Goal: Task Accomplishment & Management: Manage account settings

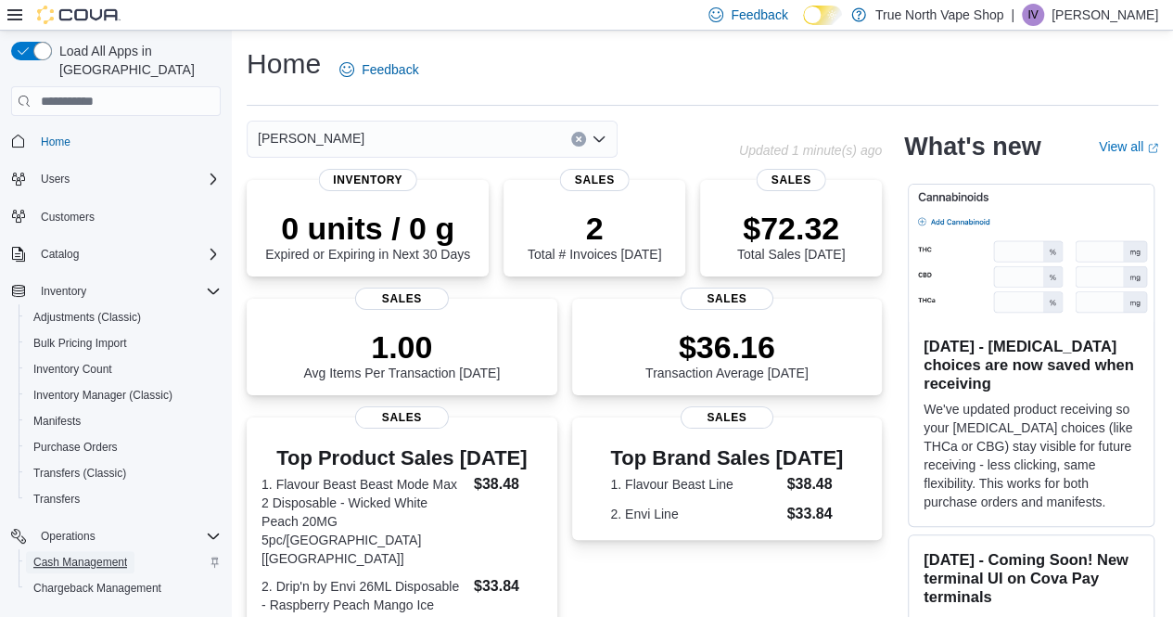
click at [80, 555] on span "Cash Management" at bounding box center [80, 562] width 94 height 15
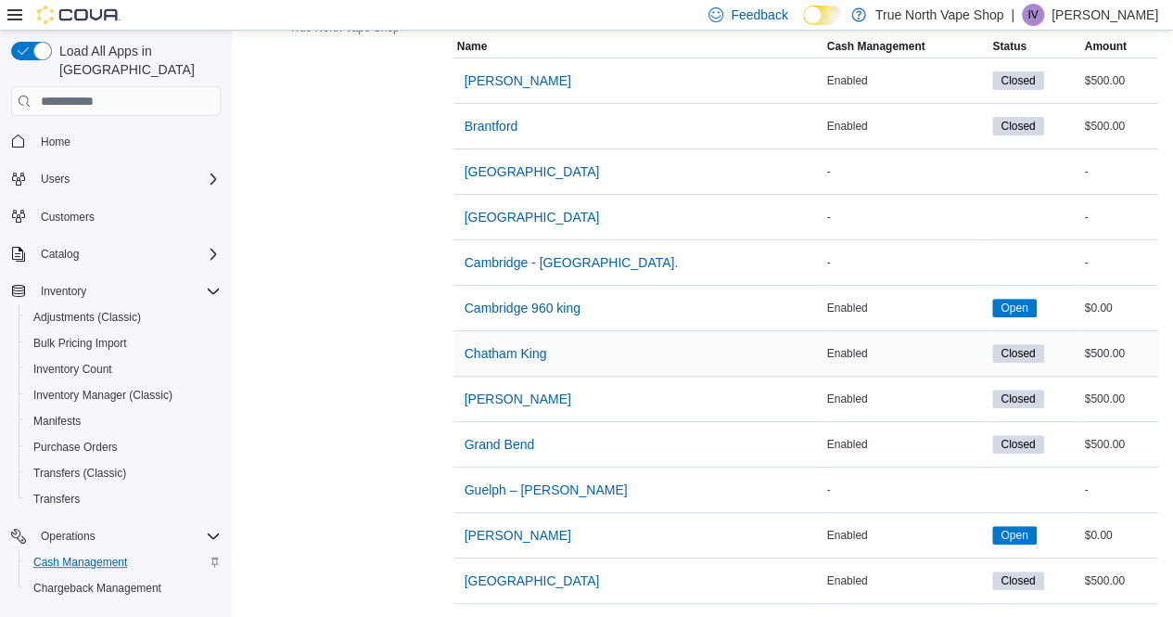
scroll to position [239, 0]
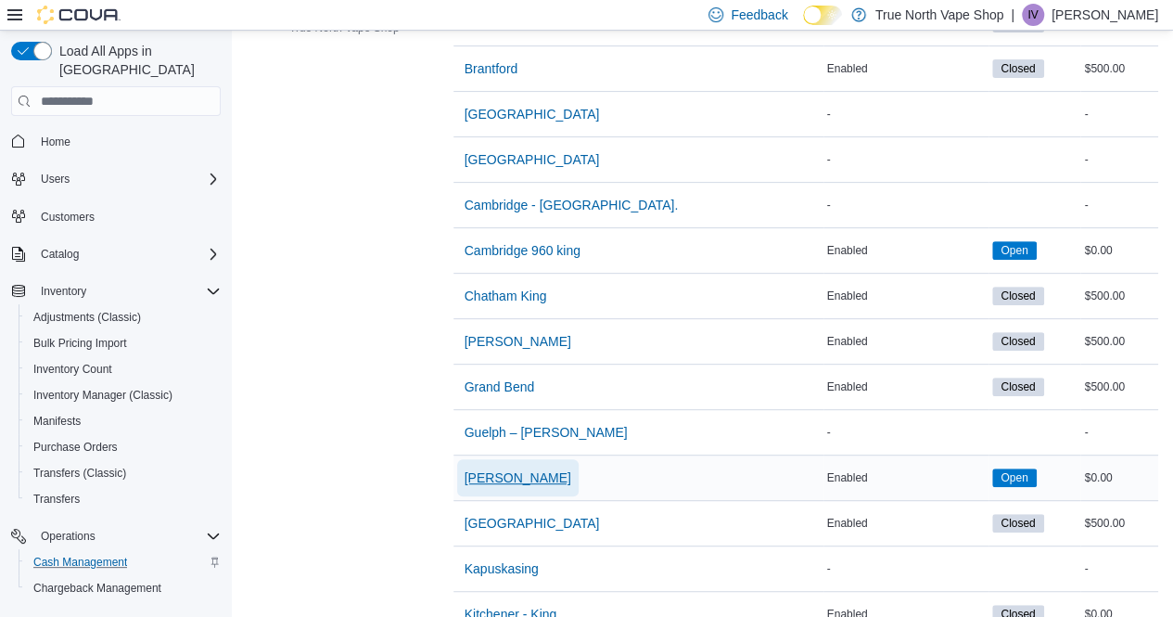
click at [503, 474] on span "[PERSON_NAME]" at bounding box center [518, 477] width 107 height 19
